Goal: Task Accomplishment & Management: Manage account settings

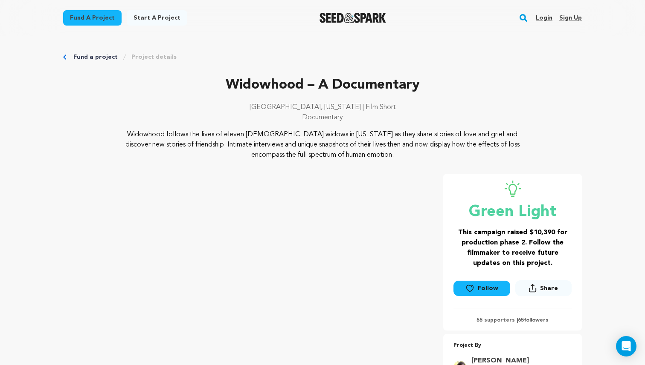
click at [547, 16] on link "Login" at bounding box center [543, 18] width 17 height 14
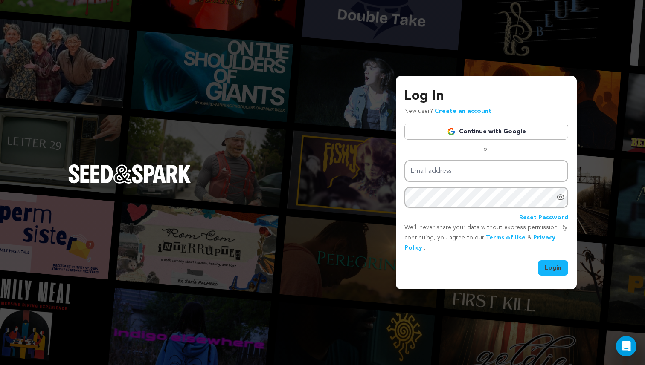
click at [473, 129] on link "Continue with Google" at bounding box center [486, 132] width 164 height 16
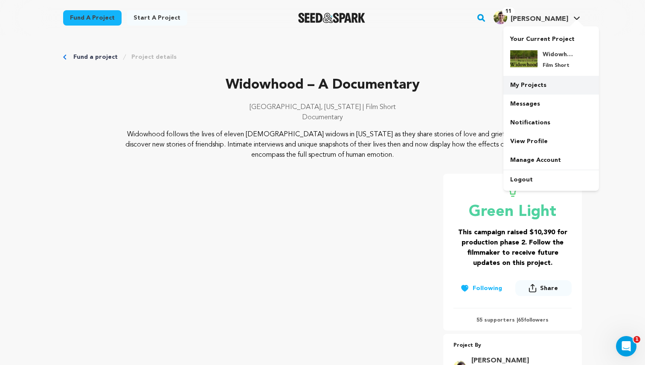
click at [538, 81] on link "My Projects" at bounding box center [550, 85] width 95 height 19
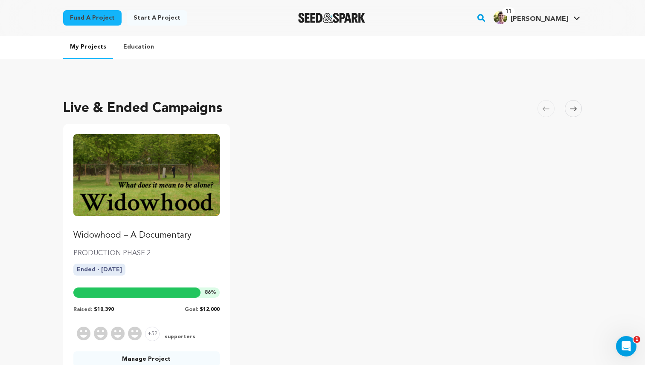
click at [165, 225] on link "Widowhood – A Documentary" at bounding box center [146, 187] width 146 height 107
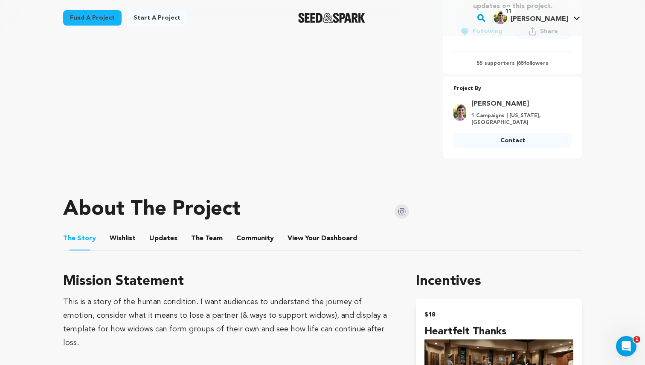
scroll to position [418, 0]
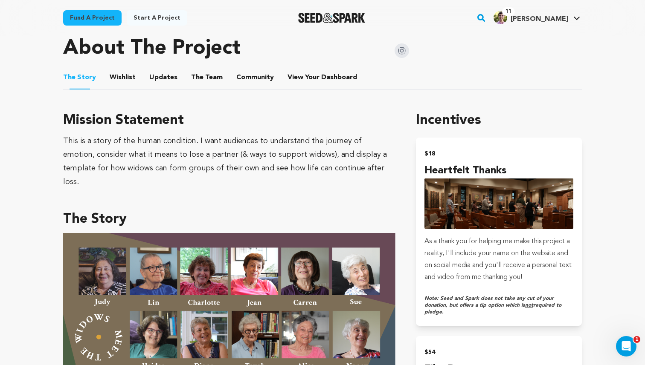
click at [323, 70] on li "View Your Dashboard View Your Dashboard" at bounding box center [322, 78] width 71 height 24
click at [321, 79] on span "Dashboard" at bounding box center [339, 77] width 36 height 10
click at [321, 73] on span "Dashboard" at bounding box center [339, 77] width 36 height 10
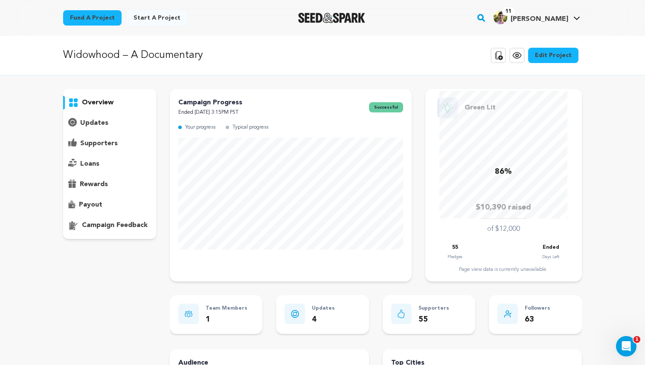
click at [110, 130] on div "overview" at bounding box center [109, 164] width 93 height 150
click at [104, 145] on p "supporters" at bounding box center [99, 144] width 38 height 10
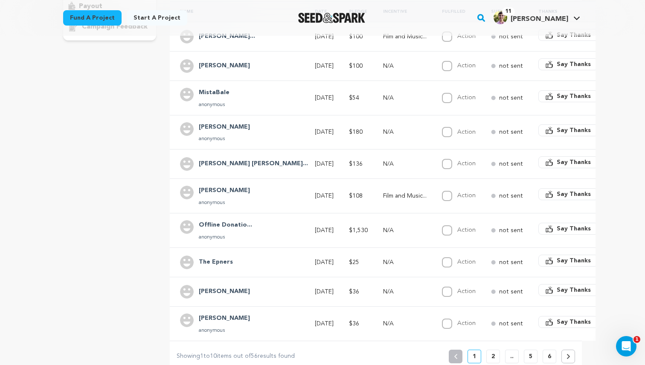
scroll to position [197, 0]
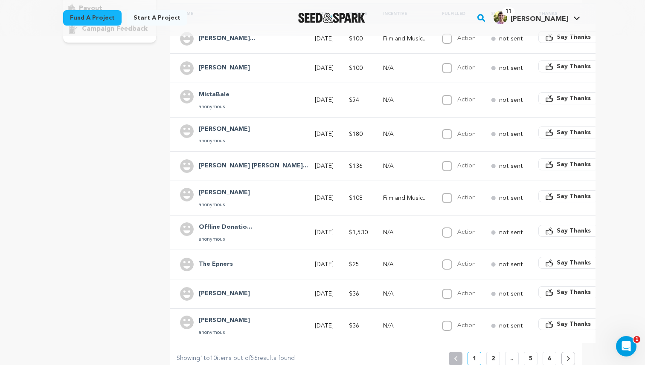
click at [492, 355] on p "2" at bounding box center [492, 359] width 3 height 9
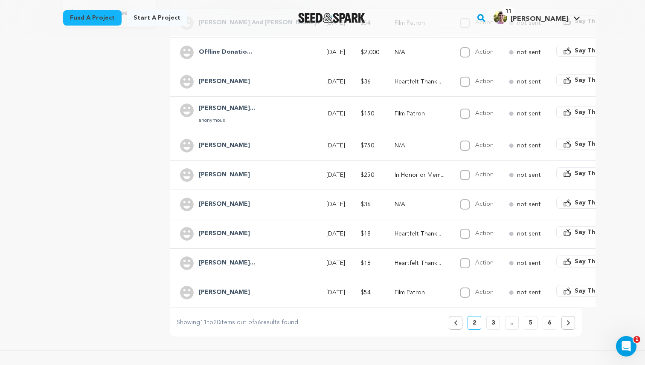
scroll to position [214, 0]
click at [493, 318] on p "3" at bounding box center [492, 322] width 3 height 9
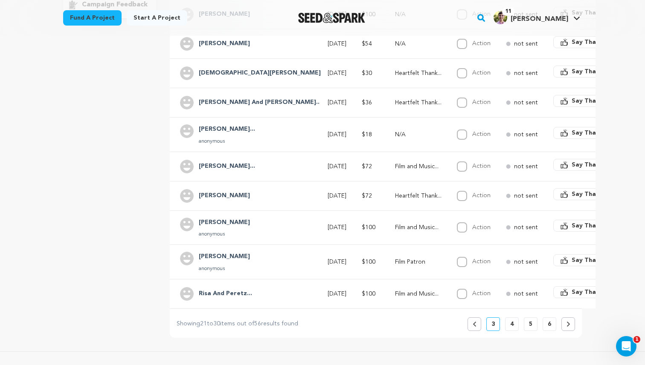
scroll to position [0, 0]
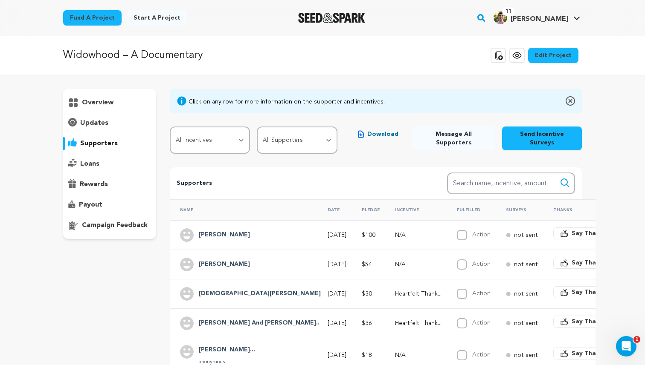
click at [379, 130] on span "Download" at bounding box center [382, 134] width 31 height 9
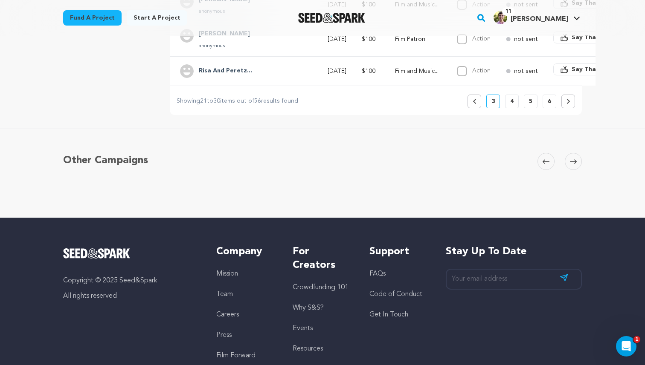
scroll to position [293, 0]
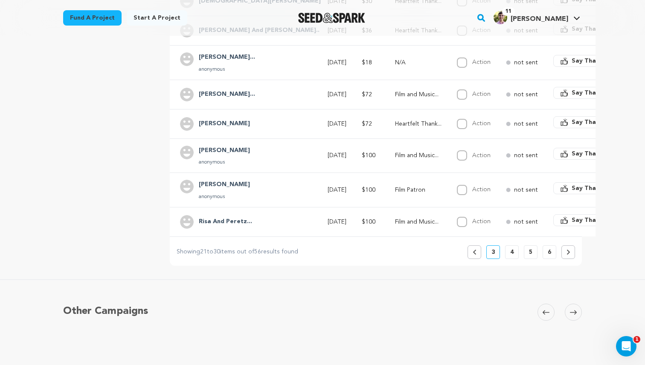
click at [532, 248] on p "5" at bounding box center [530, 252] width 3 height 9
